Goal: Information Seeking & Learning: Learn about a topic

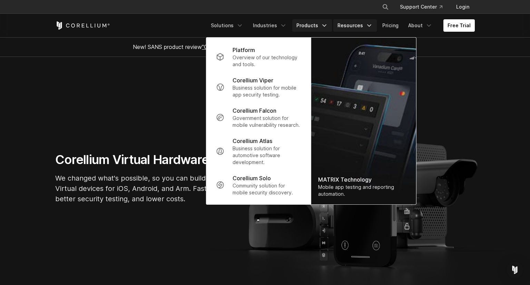
click at [363, 26] on link "Resources" at bounding box center [354, 25] width 43 height 12
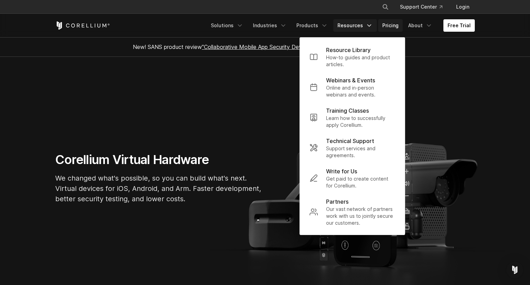
click at [397, 24] on link "Pricing" at bounding box center [390, 25] width 24 height 12
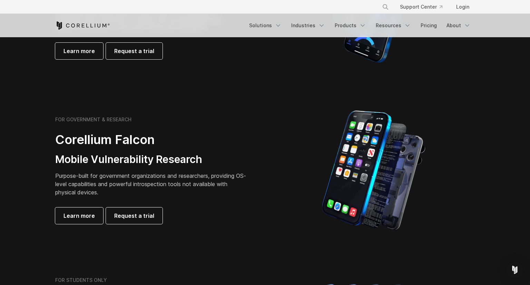
scroll to position [109, 0]
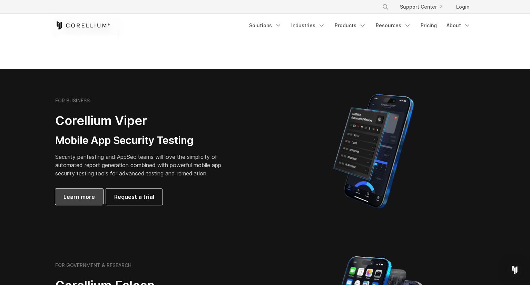
click at [72, 195] on span "Learn more" at bounding box center [78, 197] width 31 height 8
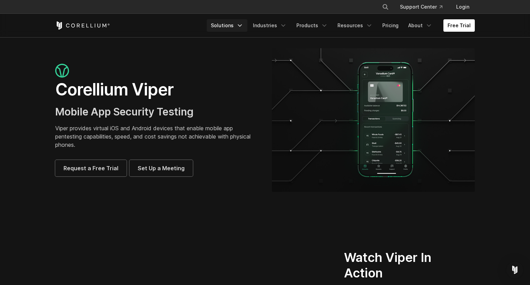
click at [243, 25] on icon "Navigation Menu" at bounding box center [239, 25] width 7 height 7
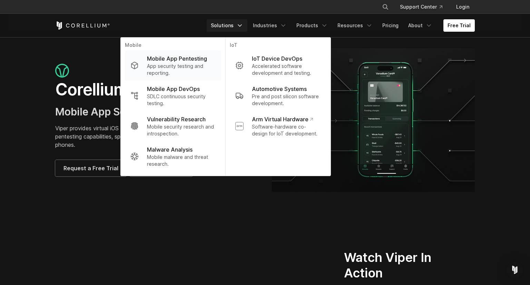
click at [174, 59] on p "Mobile App Pentesting" at bounding box center [177, 58] width 60 height 8
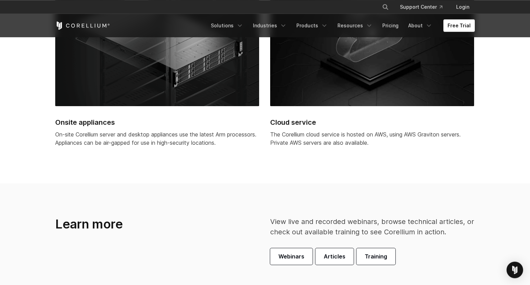
scroll to position [1820, 0]
